Goal: Check status: Check status

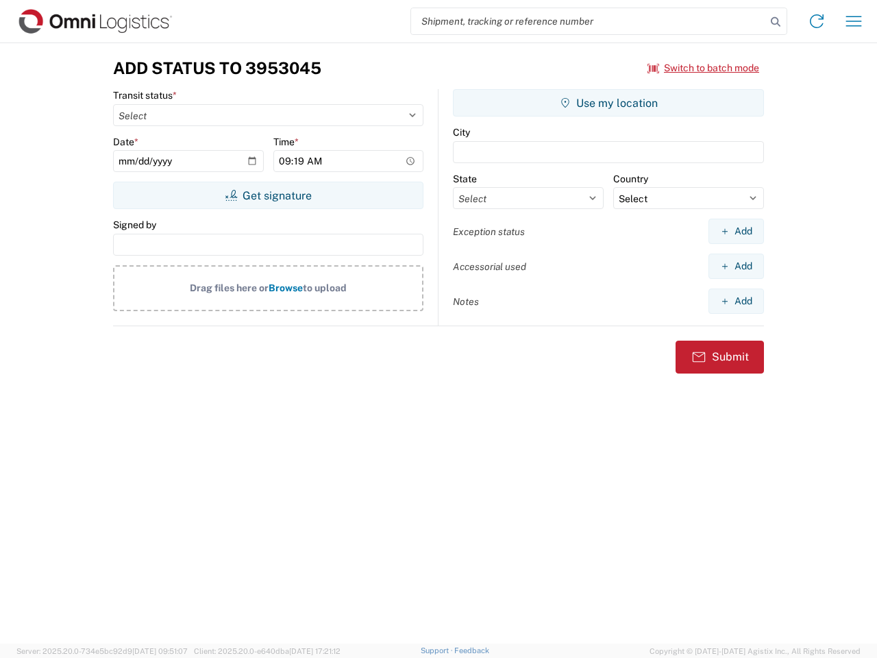
click at [589, 21] on input "search" at bounding box center [588, 21] width 355 height 26
click at [776, 22] on icon at bounding box center [775, 21] width 19 height 19
click at [817, 21] on icon at bounding box center [817, 21] width 22 height 22
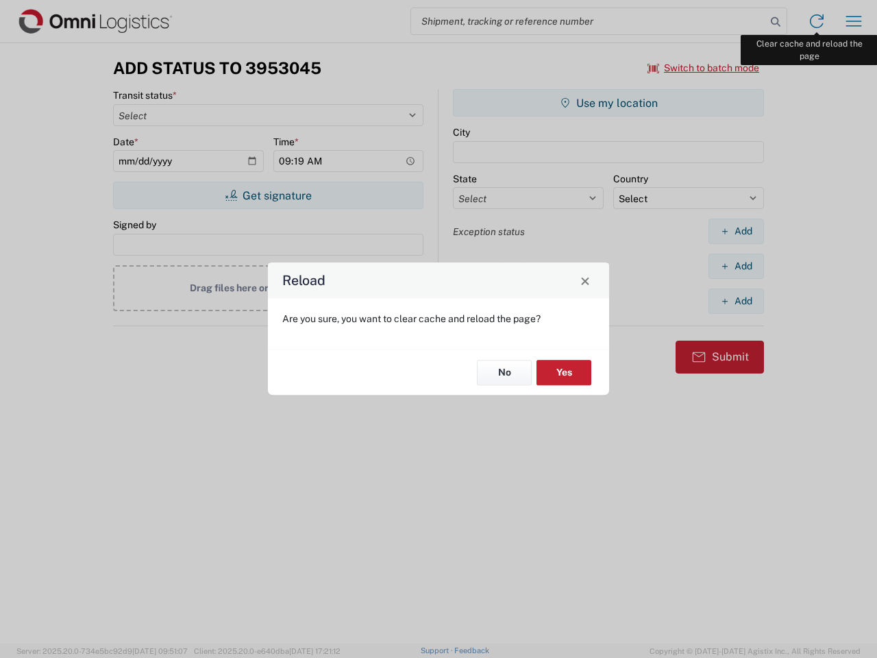
click at [854, 21] on div "Reload Are you sure, you want to clear cache and reload the page? No Yes" at bounding box center [438, 329] width 877 height 658
click at [704, 68] on div "Reload Are you sure, you want to clear cache and reload the page? No Yes" at bounding box center [438, 329] width 877 height 658
click at [268, 195] on div "Reload Are you sure, you want to clear cache and reload the page? No Yes" at bounding box center [438, 329] width 877 height 658
click at [608, 103] on div "Reload Are you sure, you want to clear cache and reload the page? No Yes" at bounding box center [438, 329] width 877 height 658
click at [736, 231] on div "Reload Are you sure, you want to clear cache and reload the page? No Yes" at bounding box center [438, 329] width 877 height 658
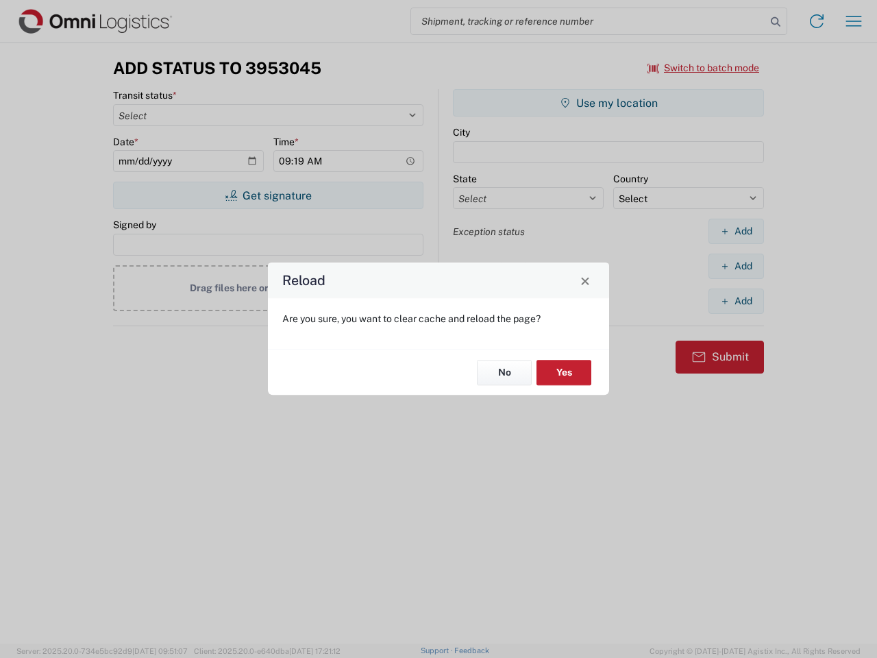
click at [736, 266] on div "Reload Are you sure, you want to clear cache and reload the page? No Yes" at bounding box center [438, 329] width 877 height 658
click at [736, 301] on div "Reload Are you sure, you want to clear cache and reload the page? No Yes" at bounding box center [438, 329] width 877 height 658
